Goal: Task Accomplishment & Management: Use online tool/utility

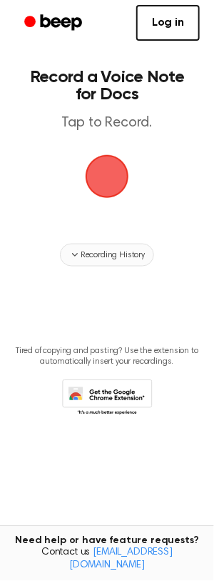
click at [116, 252] on span "Recording History" at bounding box center [113, 255] width 64 height 13
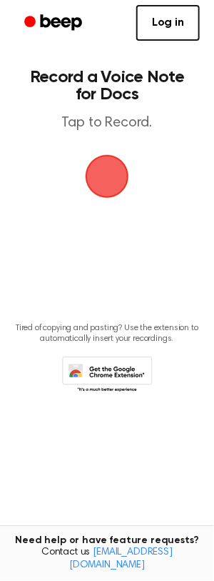
click at [109, 186] on span "button" at bounding box center [108, 177] width 44 height 44
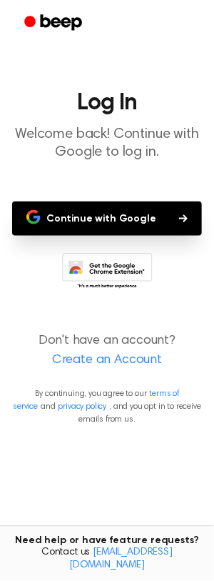
click at [126, 217] on button "Continue with Google" at bounding box center [107, 219] width 190 height 34
click at [111, 210] on button "Continue with Google" at bounding box center [107, 219] width 190 height 34
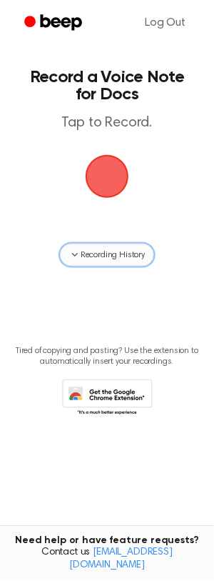
click at [104, 256] on span "Recording History" at bounding box center [113, 255] width 64 height 13
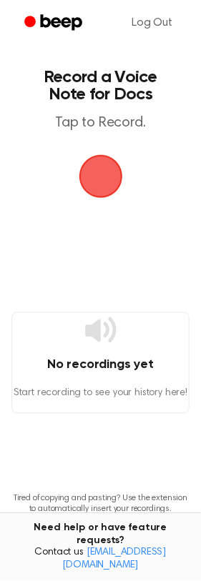
click at [104, 353] on div "No recordings yet Start recording to see your history here!" at bounding box center [100, 363] width 178 height 102
click at [93, 165] on span "button" at bounding box center [100, 177] width 46 height 46
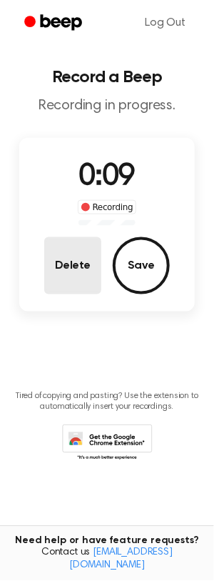
click at [74, 275] on button "Delete" at bounding box center [72, 265] width 57 height 57
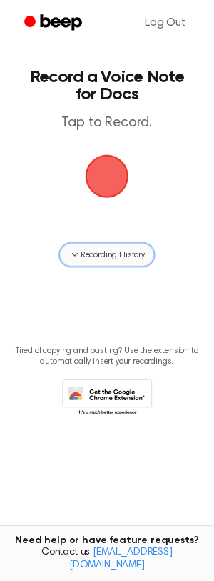
click at [121, 252] on span "Recording History" at bounding box center [113, 255] width 64 height 13
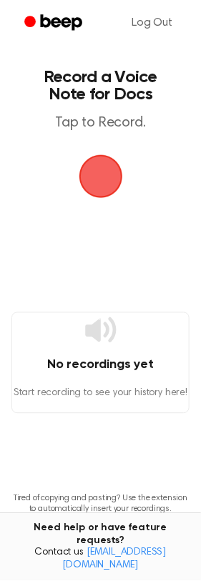
click at [98, 172] on span "button" at bounding box center [101, 177] width 40 height 40
